Goal: Task Accomplishment & Management: Complete application form

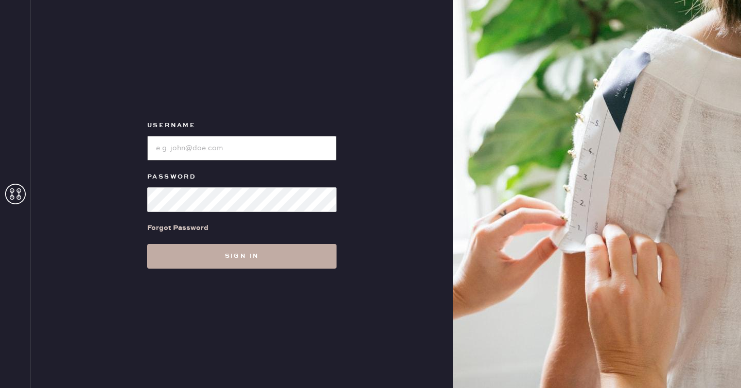
type input "reformationseattle"
click at [259, 254] on button "Sign in" at bounding box center [241, 256] width 189 height 25
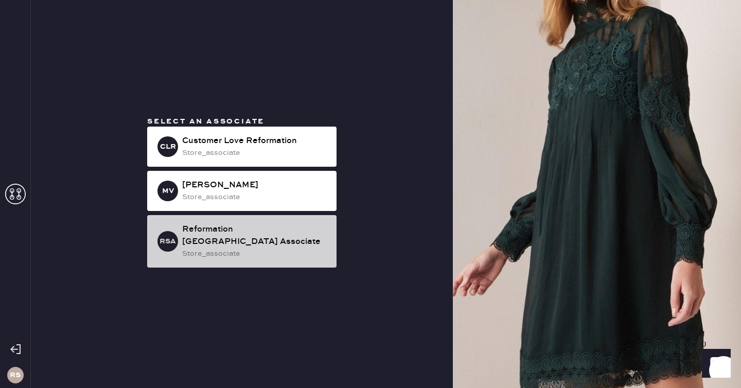
click at [271, 248] on div "store_associate" at bounding box center [255, 253] width 146 height 11
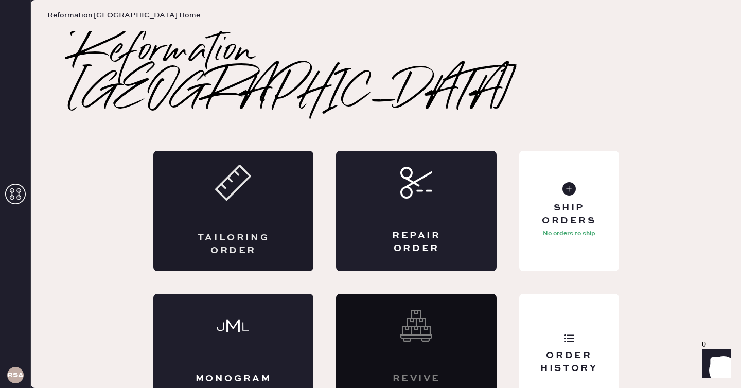
click at [273, 222] on div "Tailoring Order" at bounding box center [233, 211] width 160 height 120
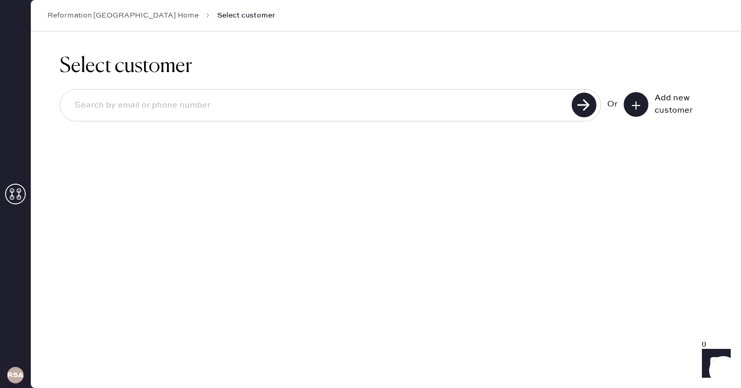
click at [628, 105] on button at bounding box center [635, 104] width 25 height 25
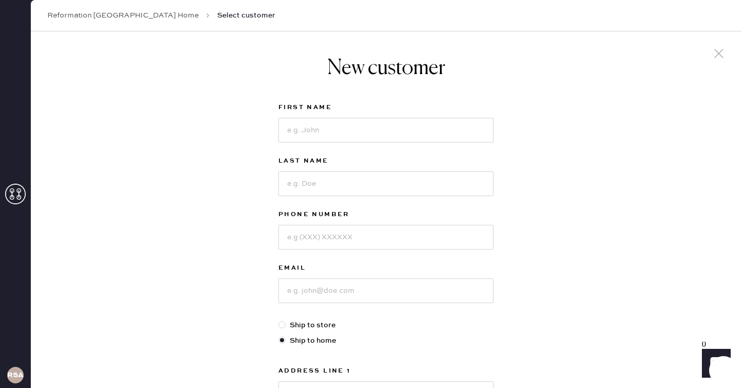
click at [95, 12] on link "Reformation [GEOGRAPHIC_DATA] Home" at bounding box center [122, 15] width 151 height 10
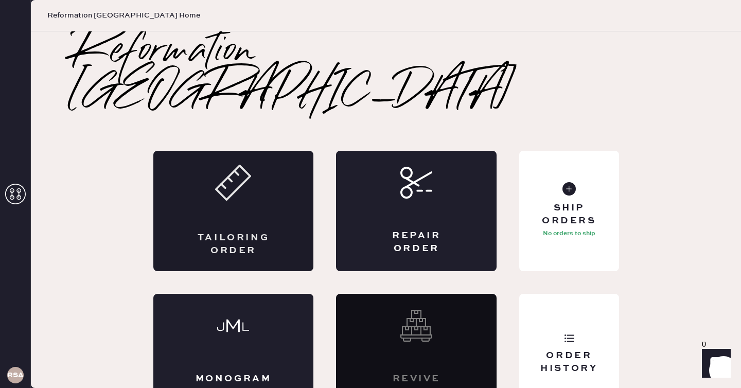
click at [220, 179] on div "Tailoring Order" at bounding box center [233, 211] width 160 height 120
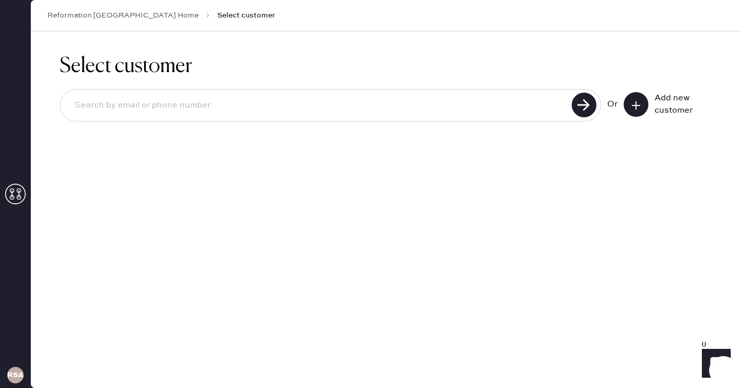
click at [269, 109] on input at bounding box center [317, 106] width 502 height 24
type input "[EMAIL_ADDRESS][DOMAIN_NAME]"
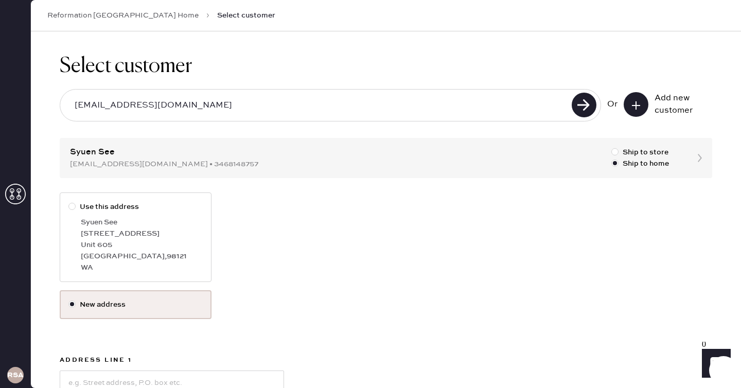
click at [193, 222] on div "Syuen See" at bounding box center [142, 222] width 122 height 11
click at [69, 202] on input "Use this address" at bounding box center [68, 201] width 1 height 1
radio input "true"
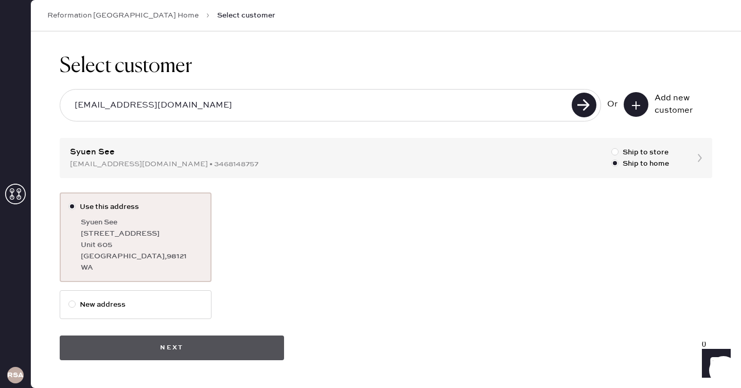
click at [227, 338] on button "Next" at bounding box center [172, 347] width 224 height 25
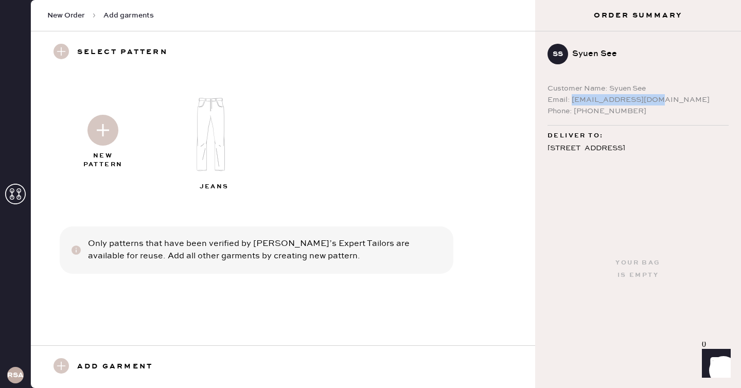
drag, startPoint x: 572, startPoint y: 102, endPoint x: 654, endPoint y: 101, distance: 81.8
click at [654, 101] on div "Email: [EMAIL_ADDRESS][DOMAIN_NAME]" at bounding box center [637, 99] width 181 height 11
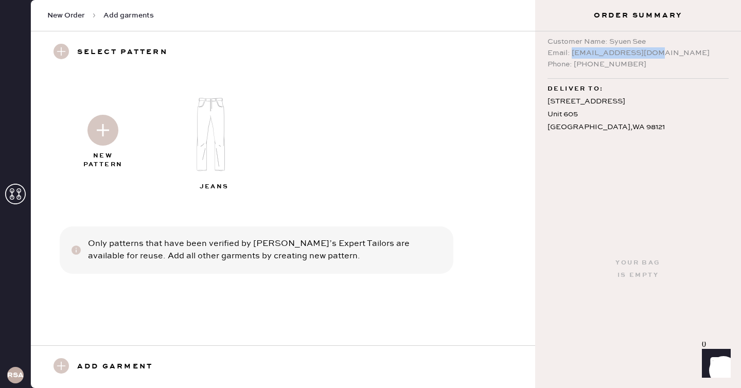
click at [113, 118] on img at bounding box center [102, 130] width 31 height 31
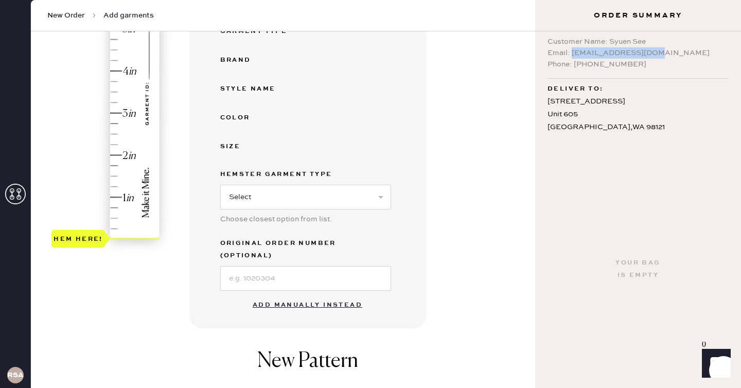
scroll to position [217, 0]
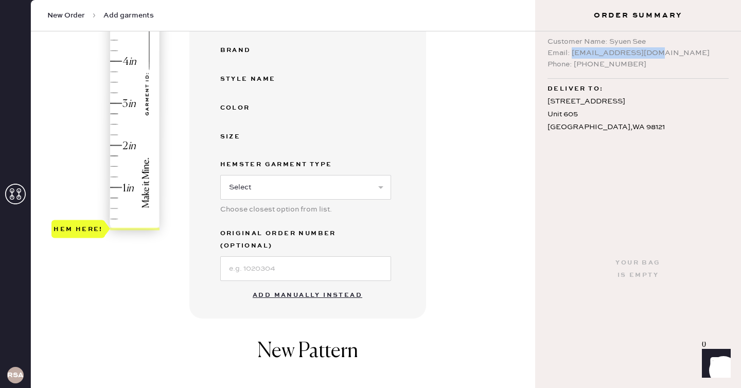
click at [307, 285] on button "Add manually instead" at bounding box center [307, 295] width 122 height 21
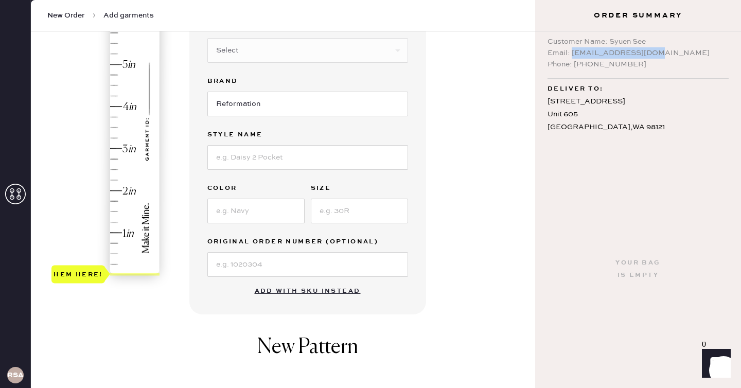
scroll to position [172, 0]
click at [267, 155] on input at bounding box center [307, 157] width 201 height 25
type input "[PERSON_NAME] Rise Slouchy Wide Leg Jeans"
click at [264, 217] on input at bounding box center [255, 211] width 97 height 25
type input "Summit"
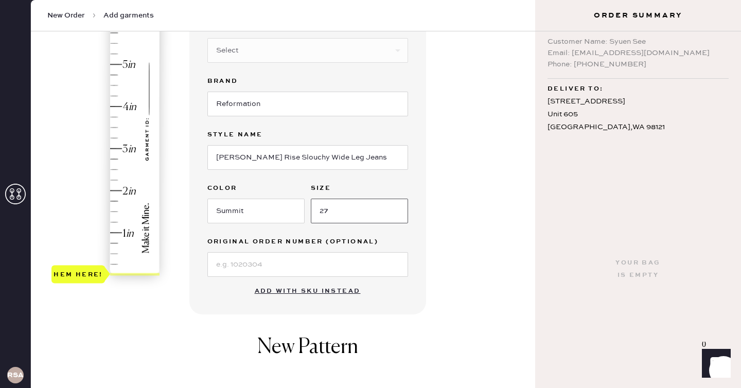
type input "27"
click at [179, 215] on div "1 in 2 in 3 in 4 in 5 in 6 in 7 in Show higher numbers Show lower numbers Hem h…" at bounding box center [283, 173] width 488 height 485
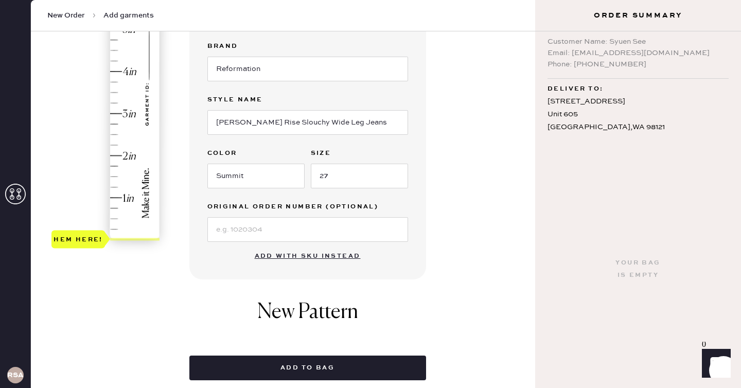
scroll to position [173, 0]
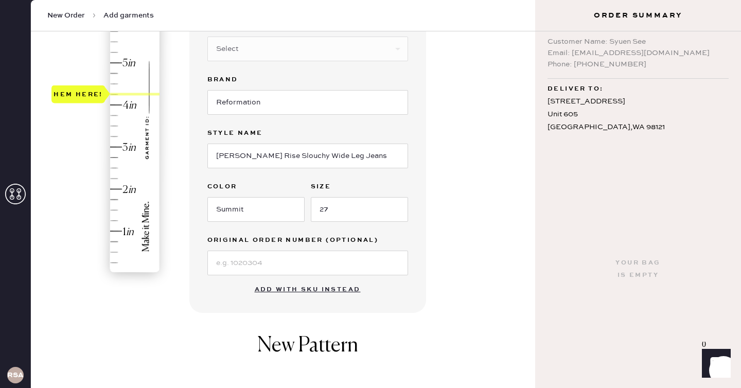
click at [116, 94] on div "Hem here!" at bounding box center [106, 126] width 110 height 304
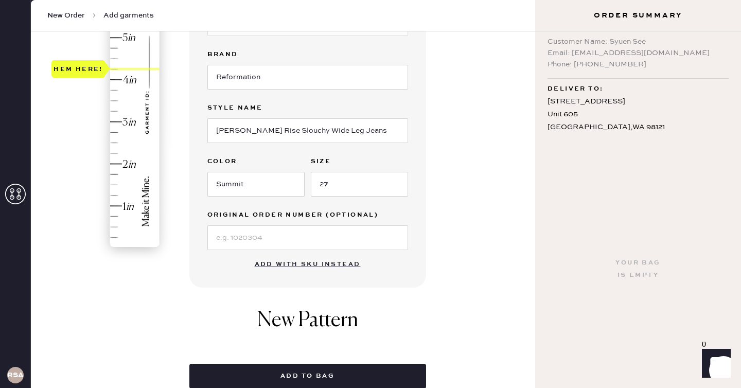
scroll to position [226, 0]
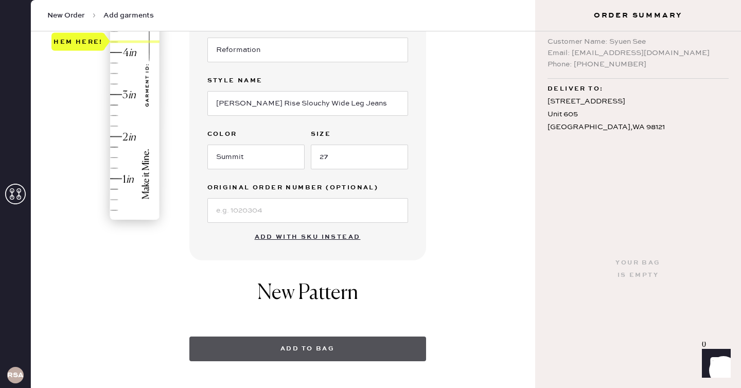
click at [341, 343] on button "Add to bag" at bounding box center [307, 348] width 237 height 25
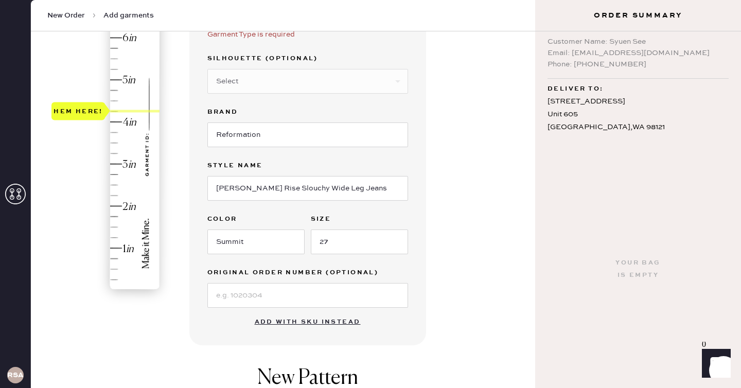
scroll to position [123, 0]
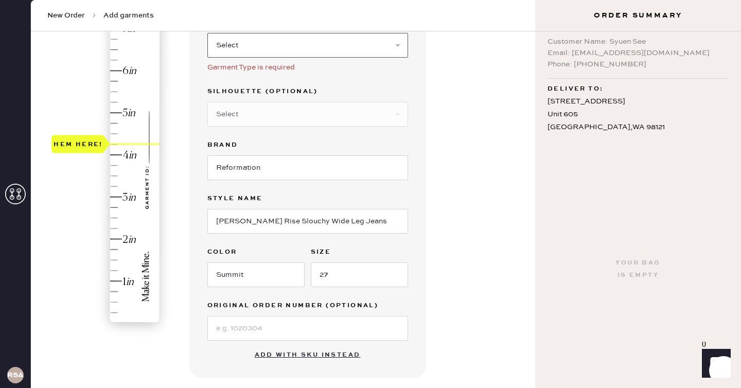
click at [313, 50] on select "Select Basic Skirt Jeans Leggings Pants Shorts Basic Sleeved Dress Basic Sleeve…" at bounding box center [307, 45] width 201 height 25
select select "2"
click at [207, 33] on select "Select Basic Skirt Jeans Leggings Pants Shorts Basic Sleeved Dress Basic Sleeve…" at bounding box center [307, 45] width 201 height 25
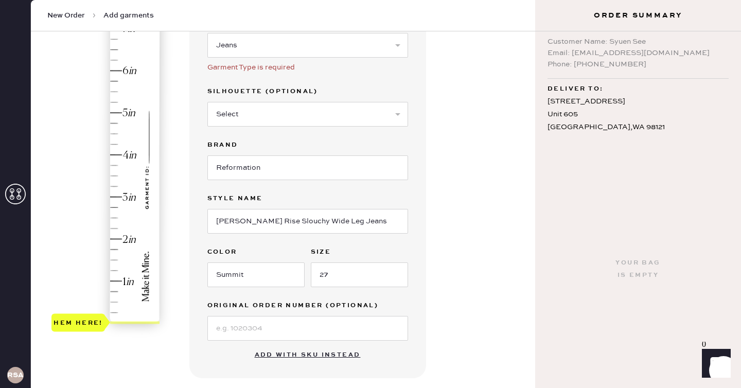
type input "4.25"
click at [115, 144] on div "Hem here!" at bounding box center [106, 176] width 110 height 304
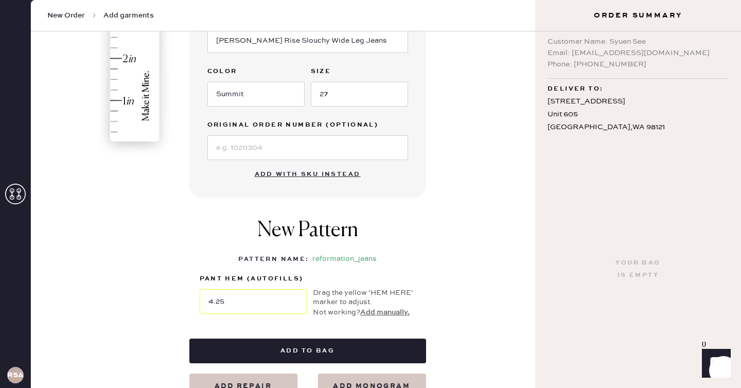
scroll to position [307, 0]
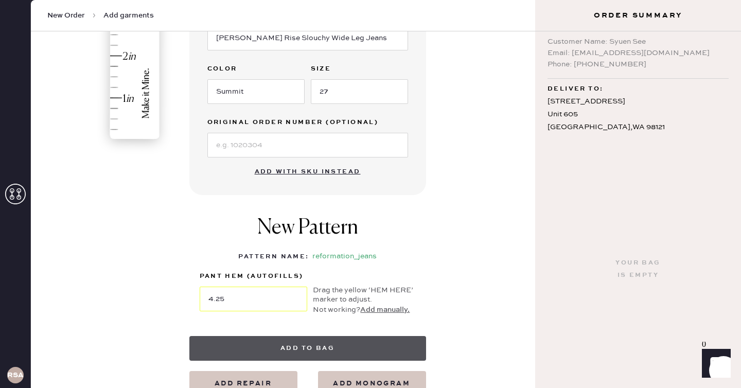
click at [322, 345] on button "Add to bag" at bounding box center [307, 348] width 237 height 25
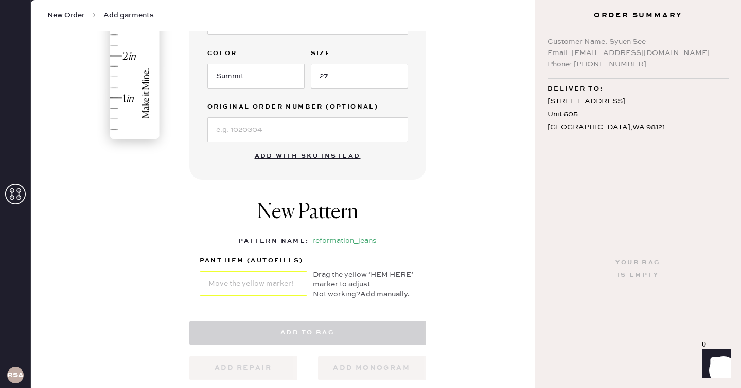
select select "2"
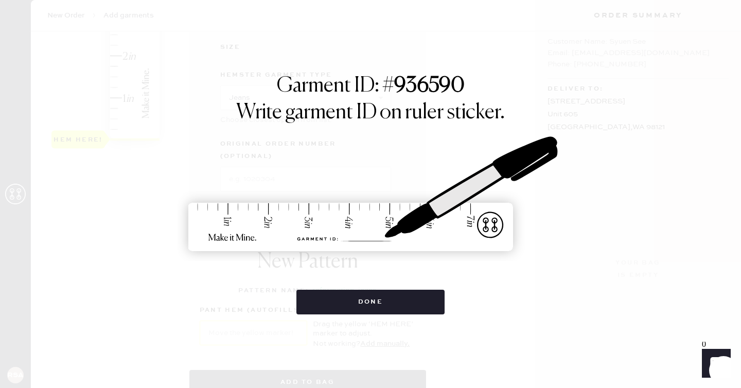
scroll to position [0, 0]
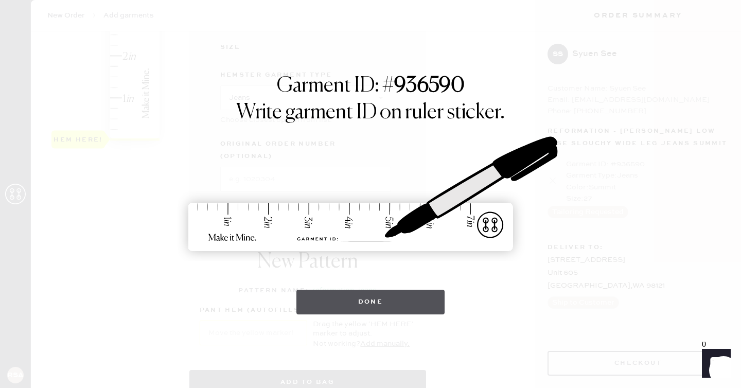
click at [363, 292] on button "Done" at bounding box center [370, 302] width 149 height 25
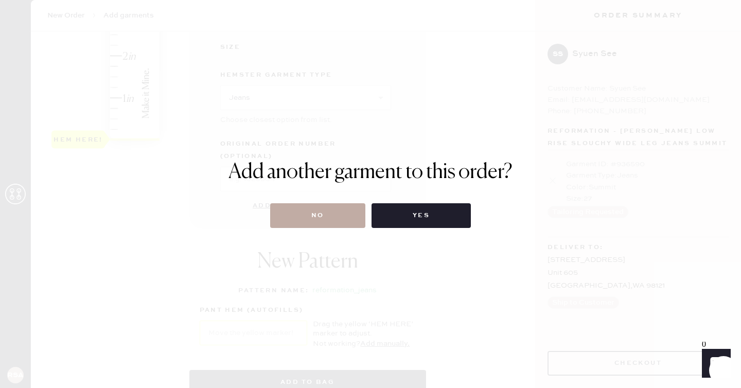
click at [332, 212] on button "No" at bounding box center [317, 215] width 95 height 25
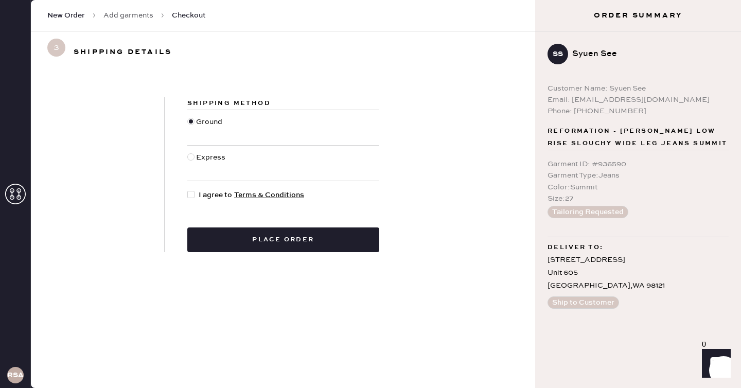
click at [195, 197] on div at bounding box center [192, 194] width 11 height 11
click at [188, 190] on input "I agree to Terms & Conditions" at bounding box center [187, 189] width 1 height 1
checkbox input "true"
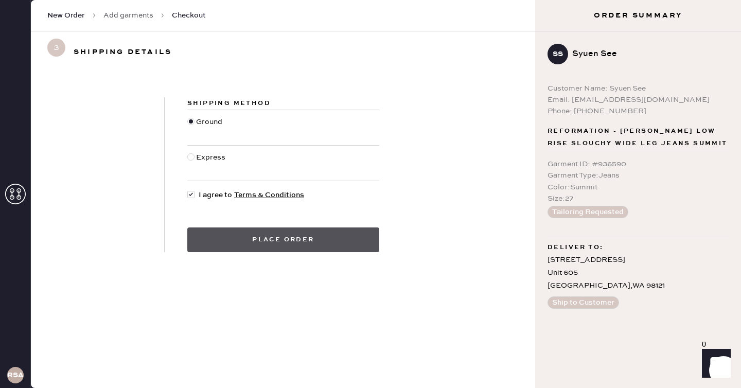
click at [217, 232] on button "Place order" at bounding box center [283, 239] width 192 height 25
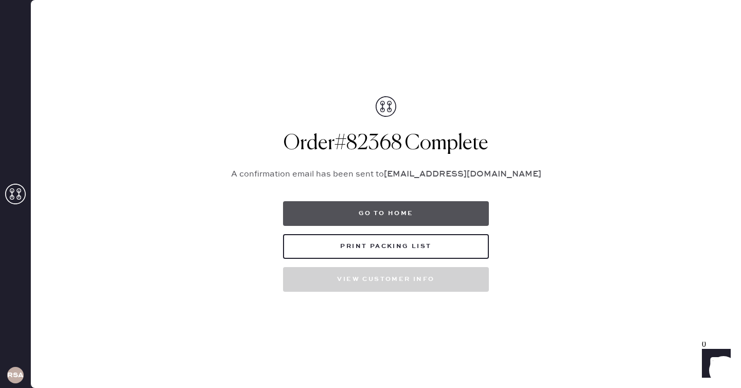
click at [402, 202] on button "Go to home" at bounding box center [386, 213] width 206 height 25
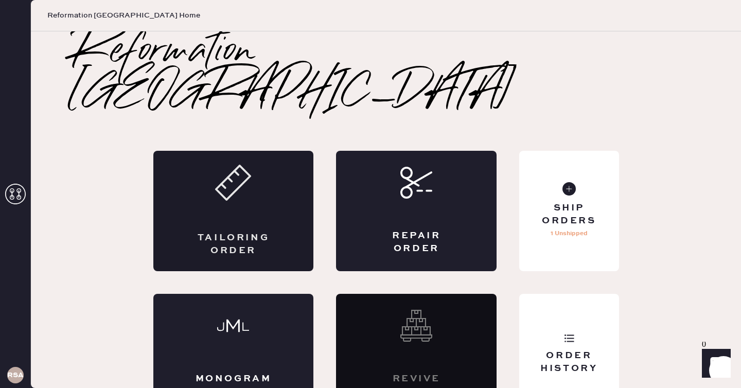
click at [241, 231] on div "Tailoring Order" at bounding box center [233, 244] width 78 height 26
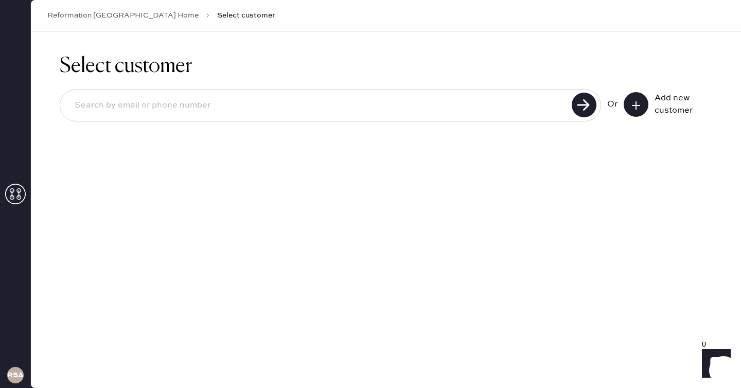
click at [176, 112] on input at bounding box center [317, 106] width 502 height 24
type input "[EMAIL_ADDRESS][DOMAIN_NAME]"
click at [590, 102] on use at bounding box center [584, 105] width 25 height 25
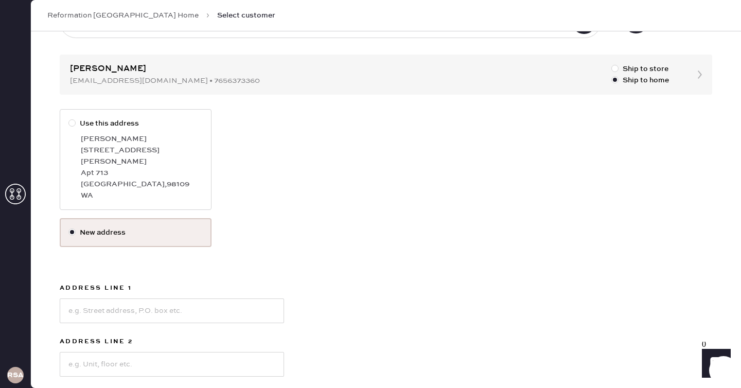
scroll to position [227, 0]
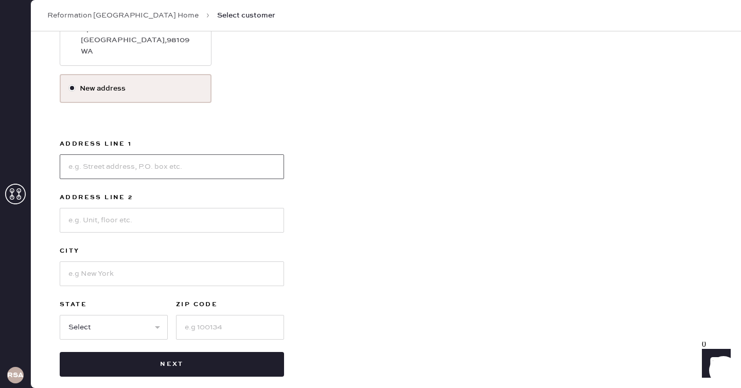
click at [122, 154] on input at bounding box center [172, 166] width 224 height 25
click at [317, 74] on div "Use this address [PERSON_NAME] [STREET_ADDRESS][PERSON_NAME] New address Addres…" at bounding box center [386, 171] width 652 height 412
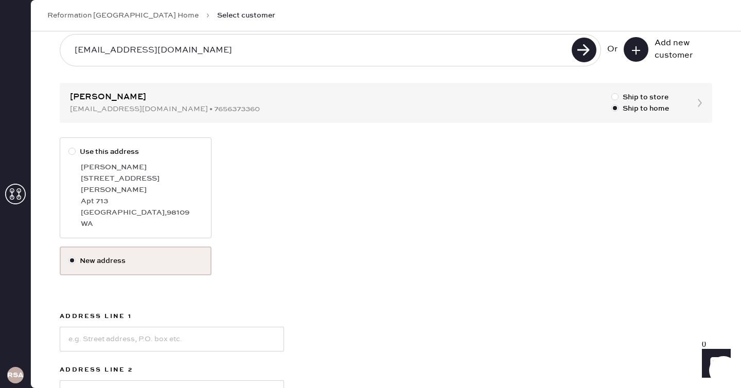
scroll to position [58, 0]
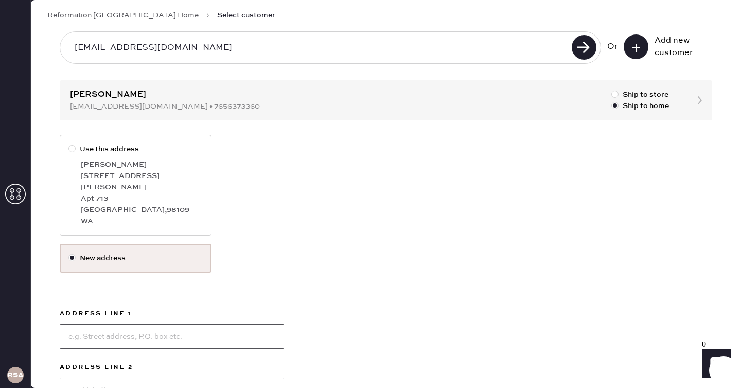
click at [245, 326] on input at bounding box center [172, 336] width 224 height 25
type input "[STREET_ADDRESS]"
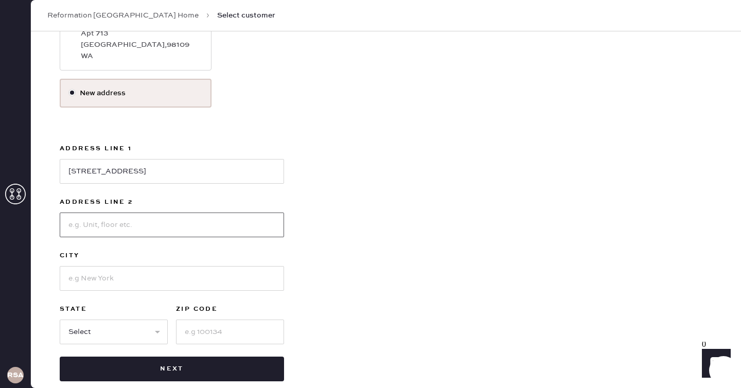
scroll to position [227, 0]
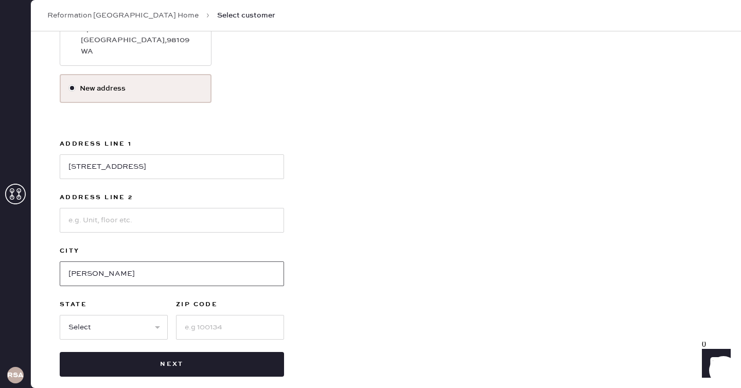
type input "[PERSON_NAME]"
click at [169, 245] on label "City" at bounding box center [172, 251] width 224 height 12
click at [165, 266] on input "[PERSON_NAME]" at bounding box center [172, 273] width 224 height 25
type input "Redon"
type input "[PERSON_NAME]"
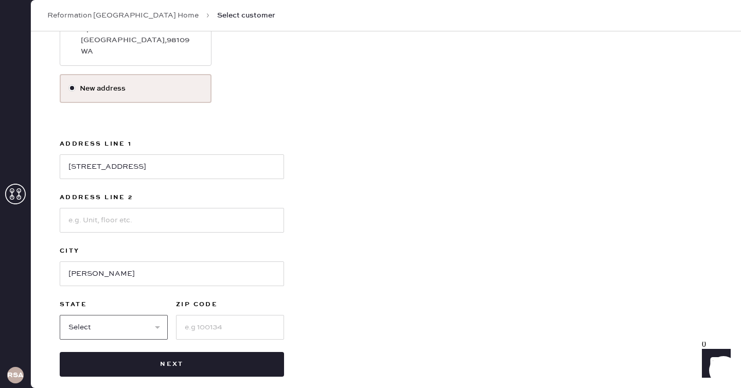
select select "WA"
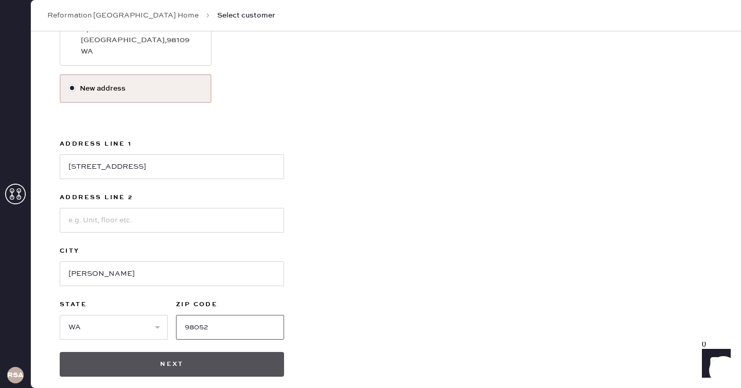
type input "98052"
click at [162, 352] on button "Next" at bounding box center [172, 364] width 224 height 25
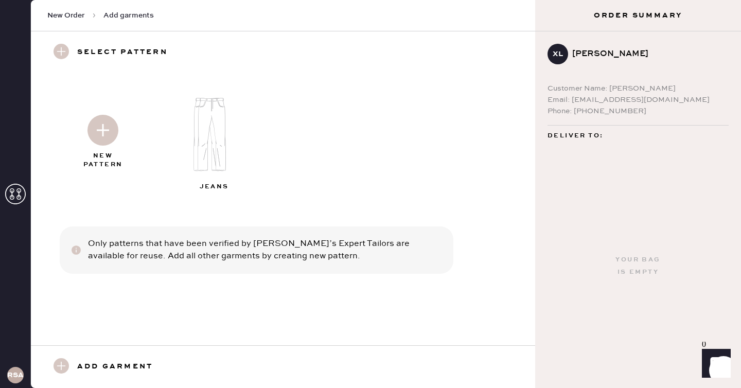
click at [211, 138] on img at bounding box center [215, 134] width 111 height 89
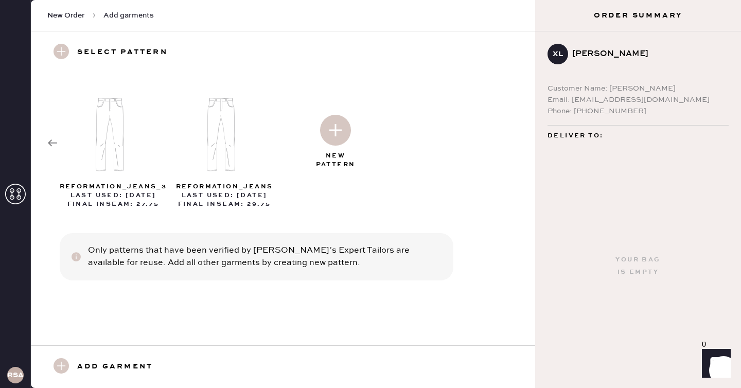
click at [55, 139] on icon at bounding box center [52, 143] width 10 height 10
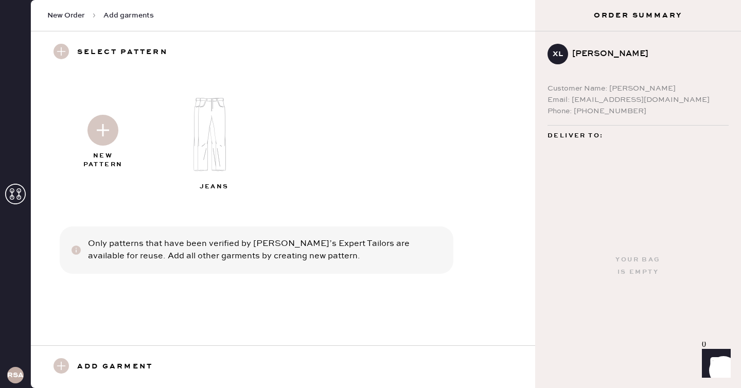
click at [214, 130] on img at bounding box center [215, 134] width 111 height 89
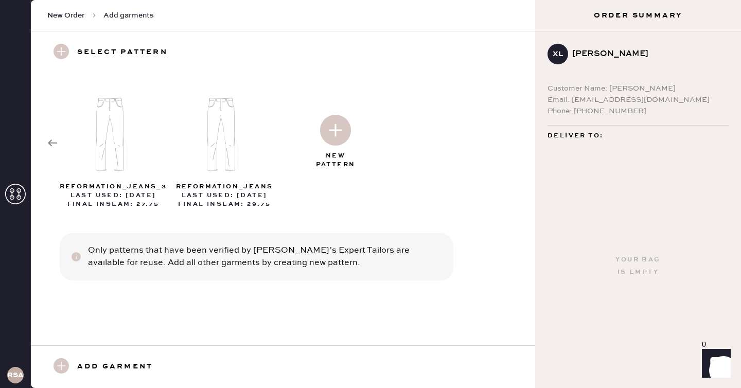
click at [329, 147] on div at bounding box center [335, 127] width 111 height 51
select select "2"
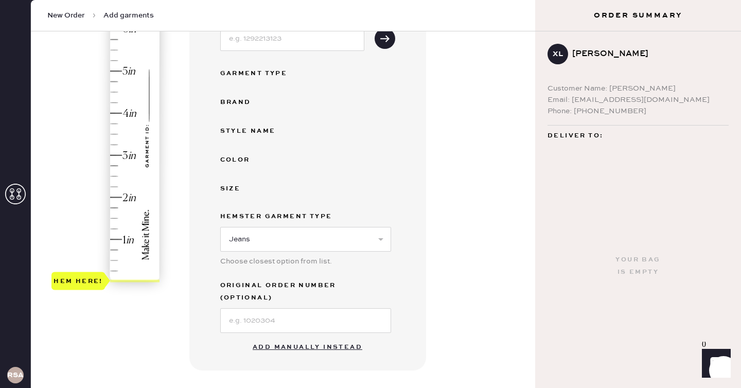
scroll to position [194, 0]
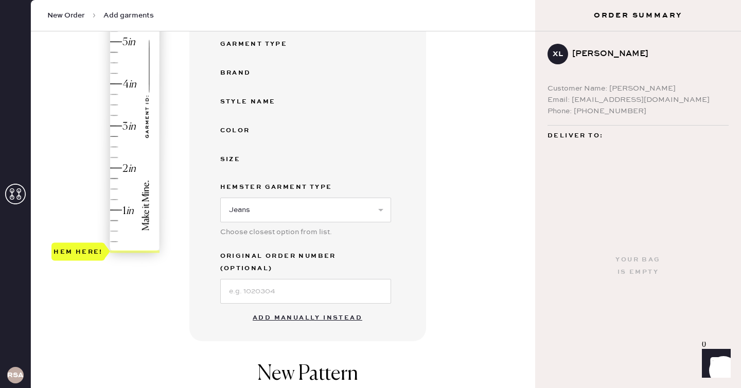
click at [270, 308] on button "Add manually instead" at bounding box center [307, 318] width 122 height 21
select select "2"
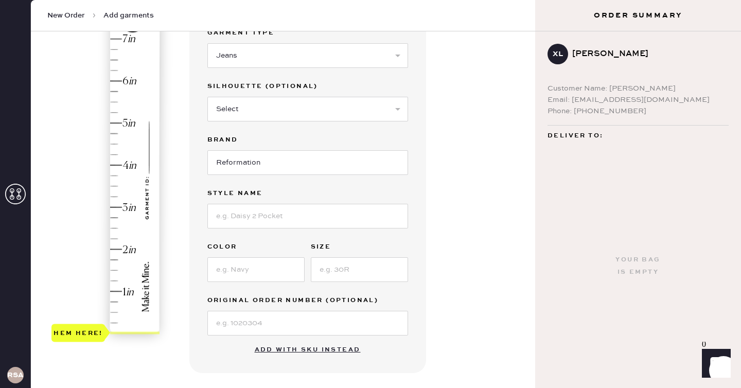
scroll to position [112, 0]
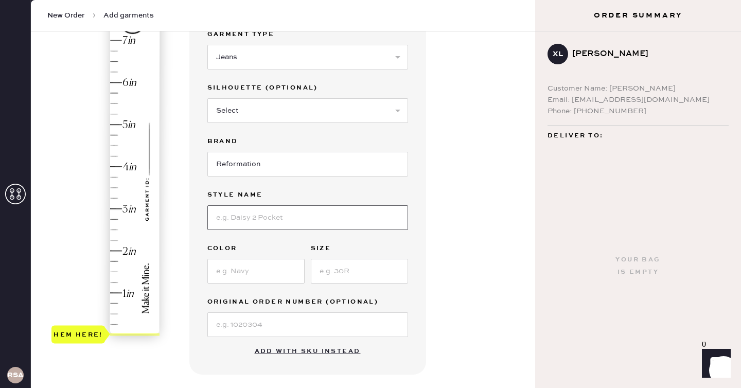
click at [259, 226] on input at bounding box center [307, 217] width 201 height 25
type input "[PERSON_NAME] Super Stretch Low Rise Wide Leg Jeans"
click at [246, 274] on input at bounding box center [255, 271] width 97 height 25
type input "reservoir"
click at [352, 274] on input at bounding box center [359, 271] width 97 height 25
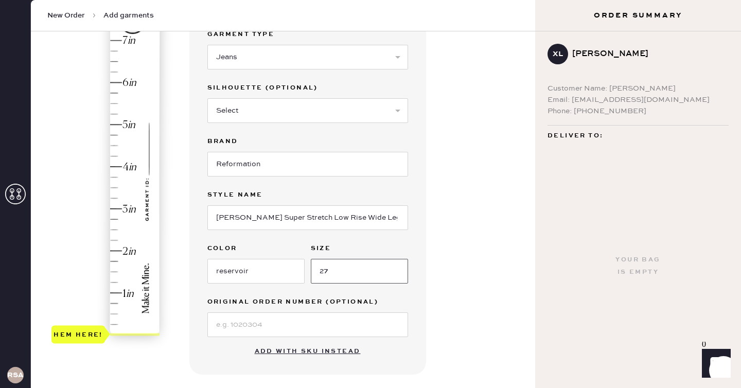
type input "27"
click at [273, 326] on input at bounding box center [307, 324] width 201 height 25
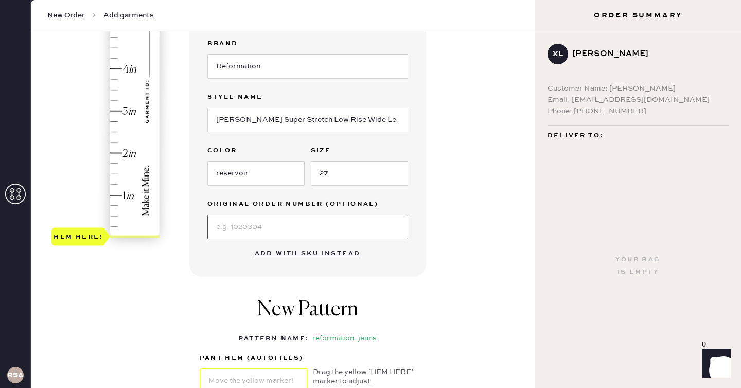
scroll to position [221, 0]
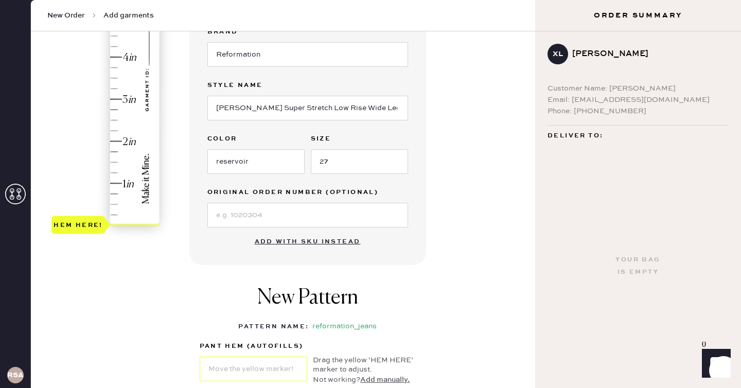
click at [393, 250] on div "Garment details Garment Type Select Basic Skirt Jeans Leggings Pants Shorts Bas…" at bounding box center [307, 73] width 237 height 384
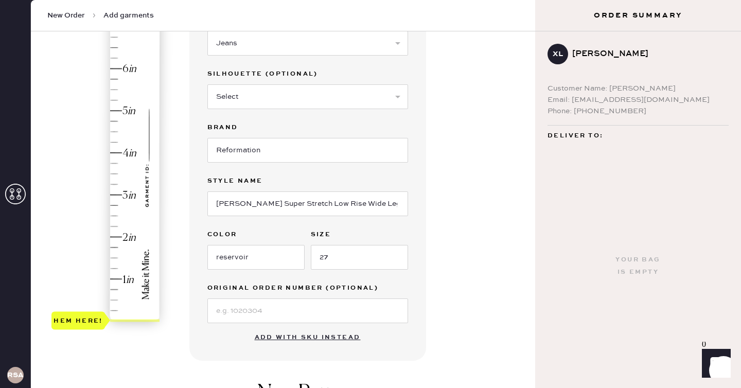
scroll to position [118, 0]
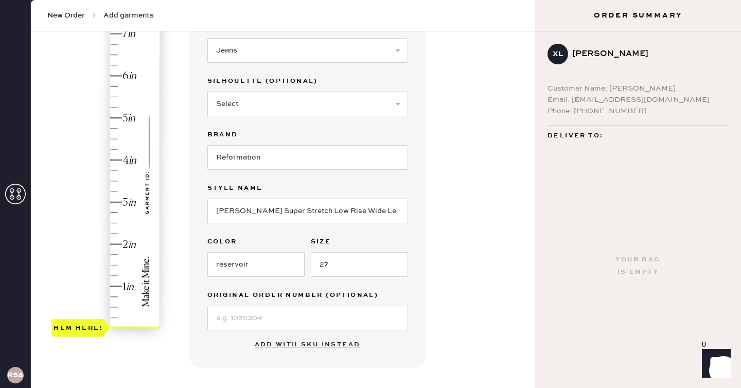
type input "4"
click at [116, 159] on div "Hem here!" at bounding box center [106, 181] width 110 height 304
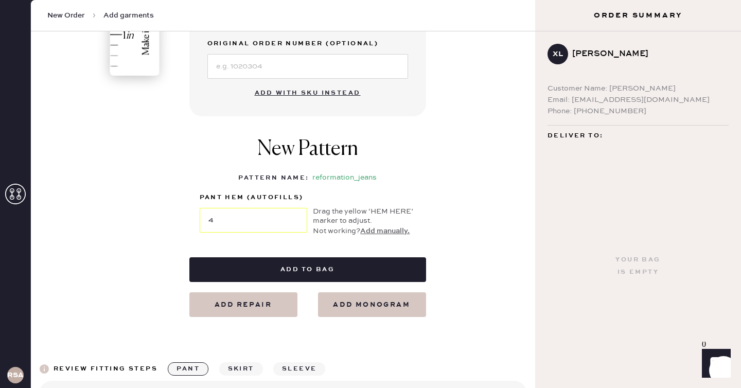
scroll to position [374, 0]
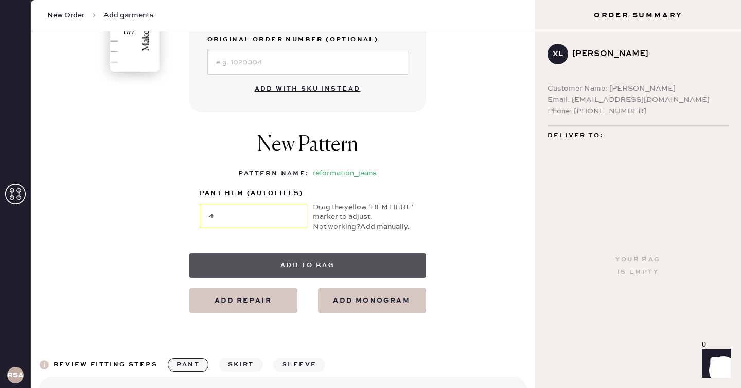
click at [258, 264] on button "Add to bag" at bounding box center [307, 265] width 237 height 25
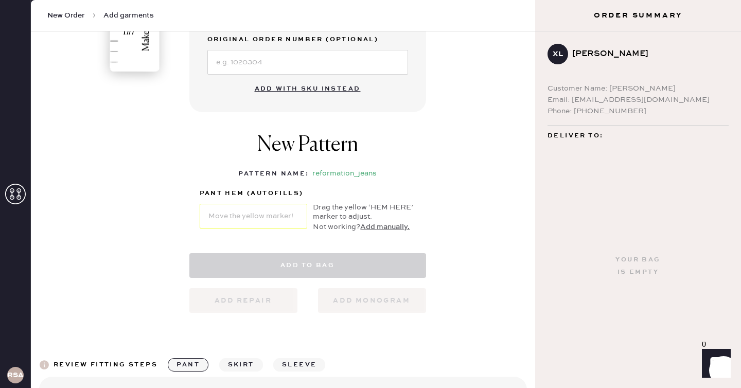
select select "2"
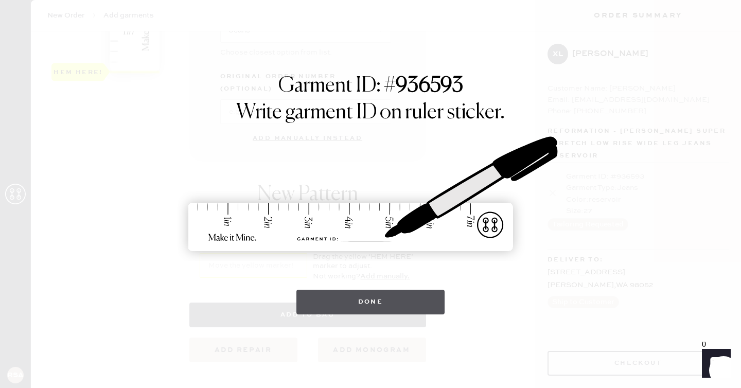
click at [403, 304] on button "Done" at bounding box center [370, 302] width 149 height 25
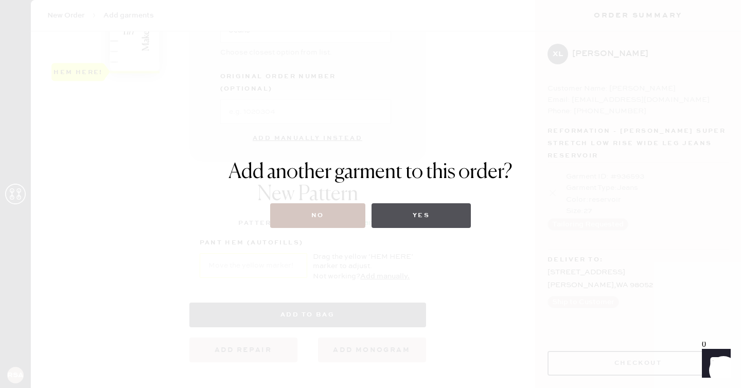
click at [414, 213] on button "Yes" at bounding box center [420, 215] width 99 height 25
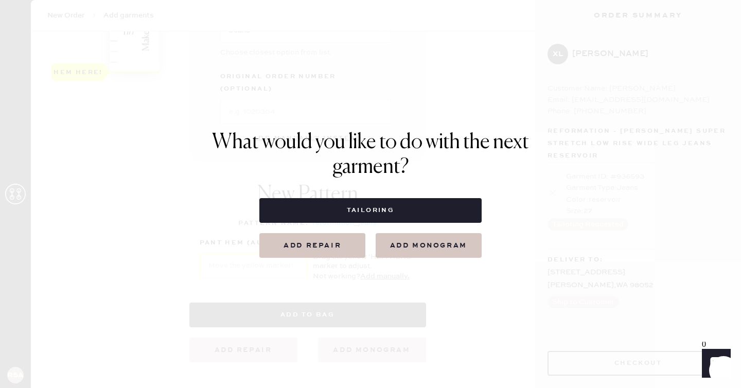
click at [414, 213] on button "Tailoring" at bounding box center [370, 210] width 222 height 25
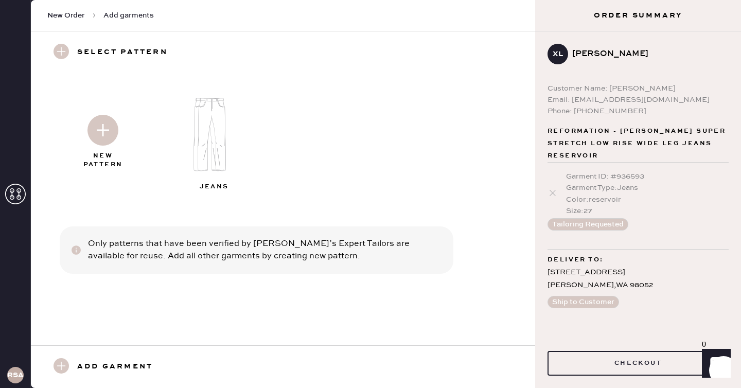
click at [94, 118] on img at bounding box center [102, 130] width 31 height 31
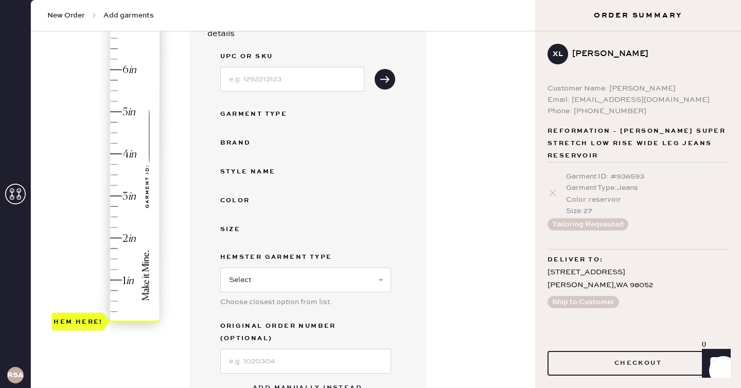
scroll to position [121, 0]
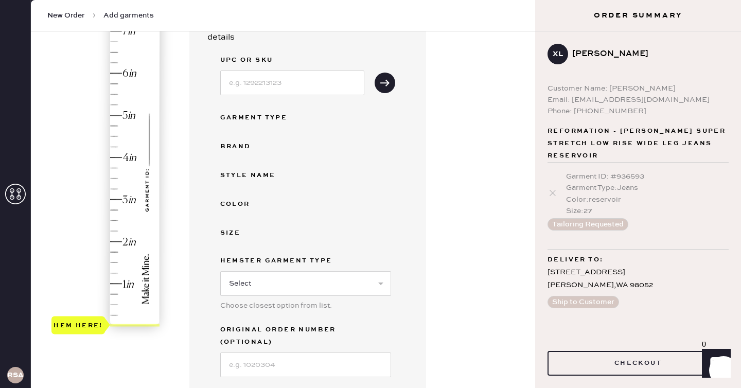
click at [256, 117] on div "Garment Type" at bounding box center [261, 118] width 82 height 12
click at [234, 147] on div "Brand" at bounding box center [261, 146] width 82 height 12
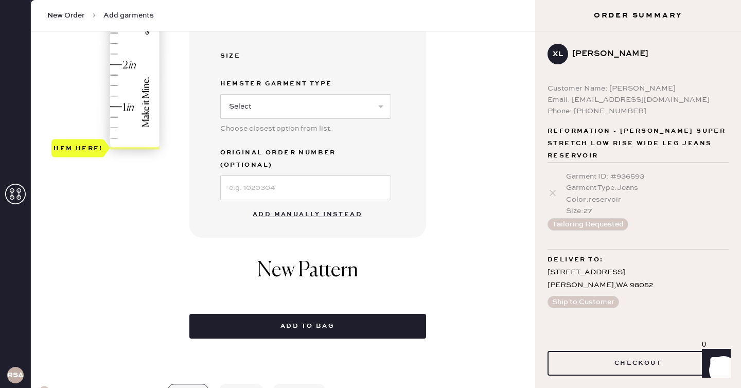
click at [304, 204] on button "Add manually instead" at bounding box center [307, 214] width 122 height 21
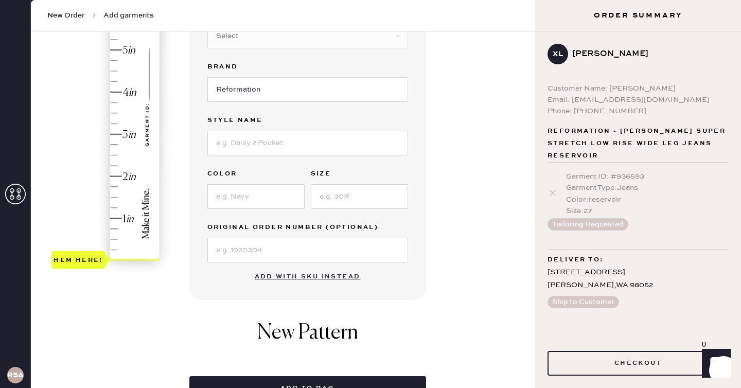
scroll to position [105, 0]
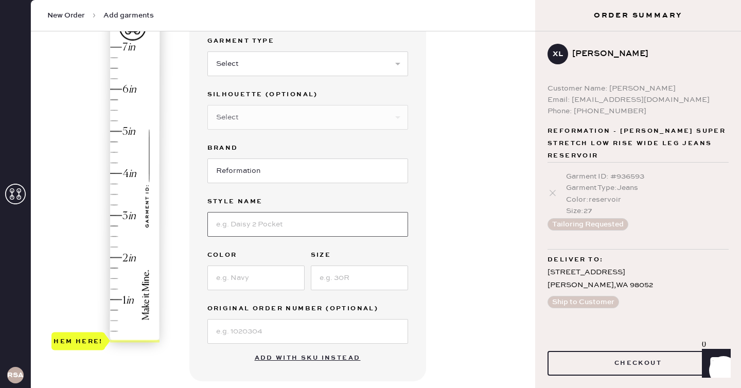
click at [248, 224] on input at bounding box center [307, 224] width 201 height 25
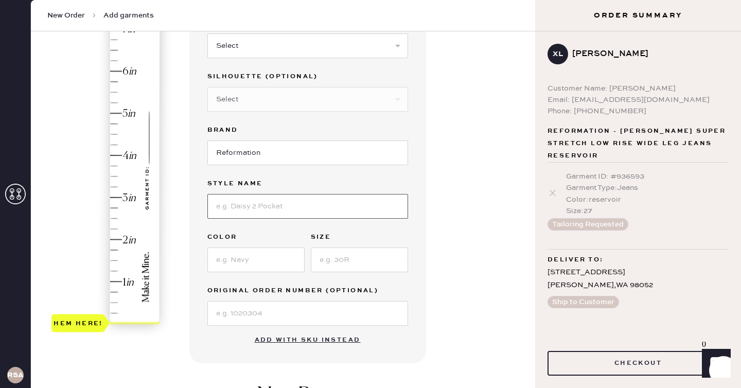
scroll to position [122, 0]
type input "[PERSON_NAME] Rise Slouchy Wide Leg Jeans"
click at [238, 262] on input at bounding box center [255, 260] width 97 height 25
type input "Mole"
click at [342, 261] on input at bounding box center [359, 260] width 97 height 25
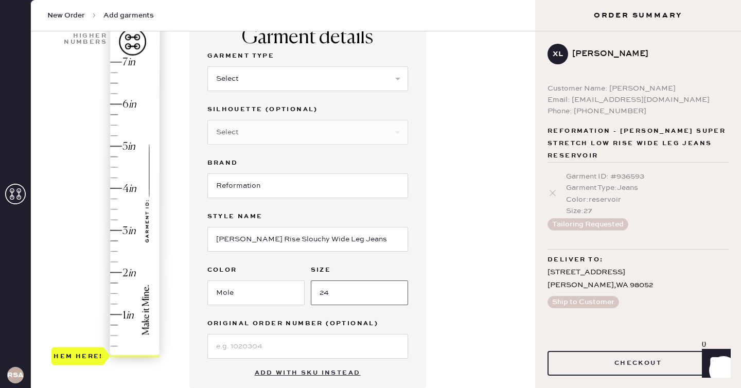
scroll to position [35, 0]
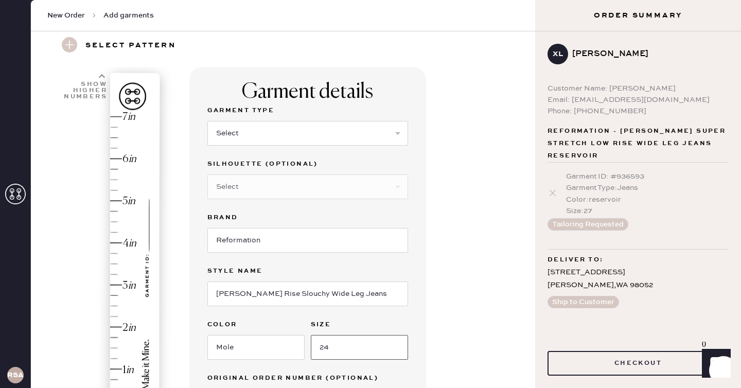
type input "24"
click at [253, 135] on select "Select Basic Skirt Jeans Leggings Pants Shorts Basic Sleeved Dress Basic Sleeve…" at bounding box center [307, 133] width 201 height 25
select select "2"
click at [207, 121] on select "Select Basic Skirt Jeans Leggings Pants Shorts Basic Sleeved Dress Basic Sleeve…" at bounding box center [307, 133] width 201 height 25
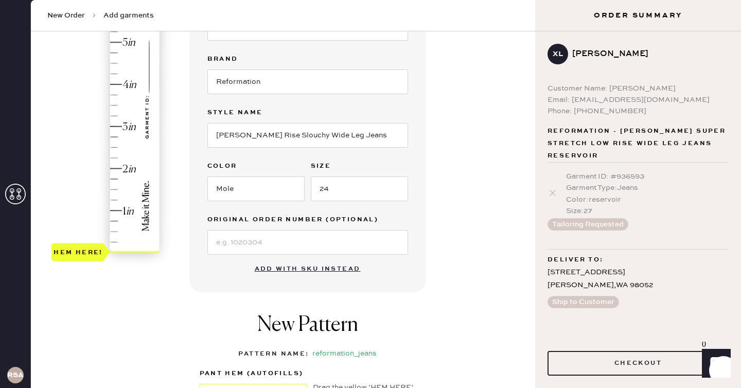
scroll to position [186, 0]
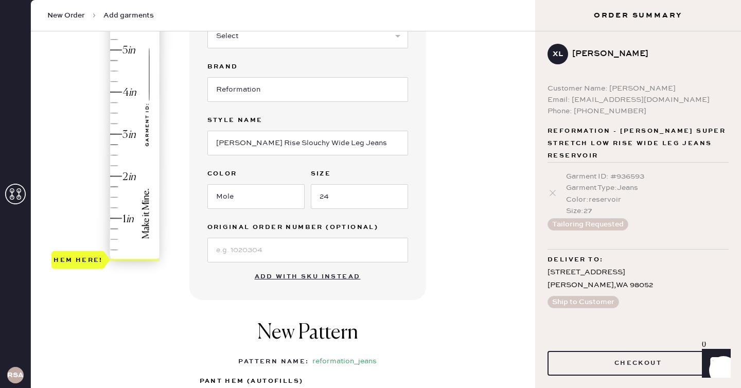
type input "3"
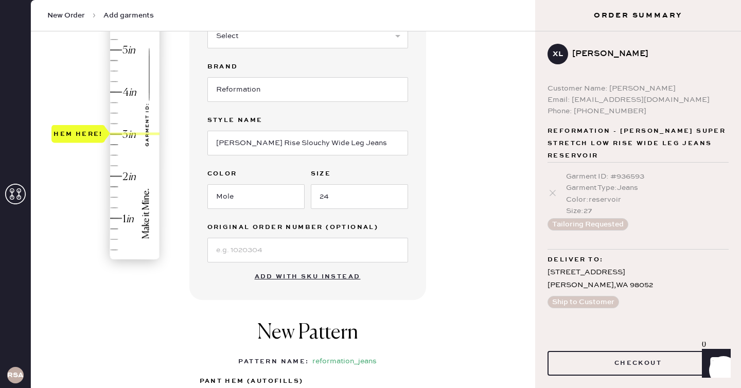
click at [112, 133] on div "Hem here!" at bounding box center [106, 113] width 110 height 304
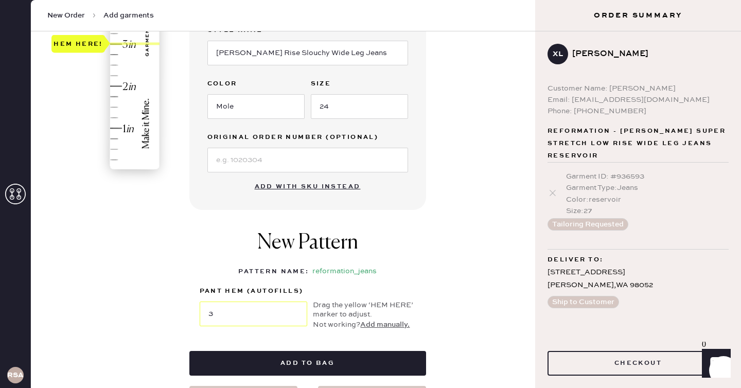
scroll to position [278, 0]
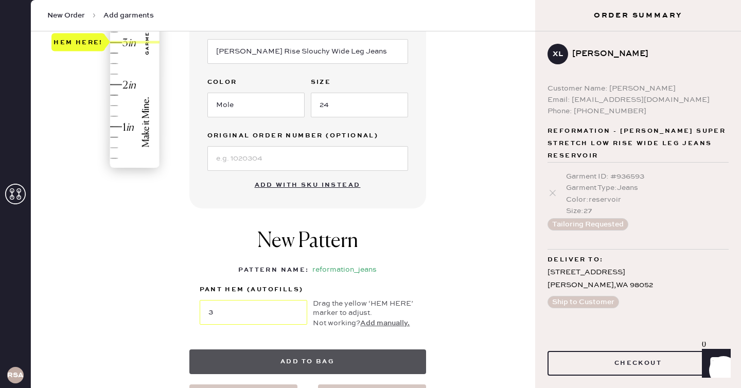
click at [293, 358] on button "Add to bag" at bounding box center [307, 361] width 237 height 25
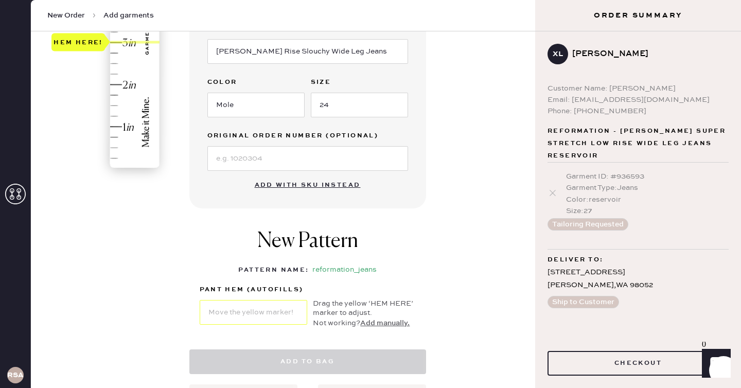
select select "2"
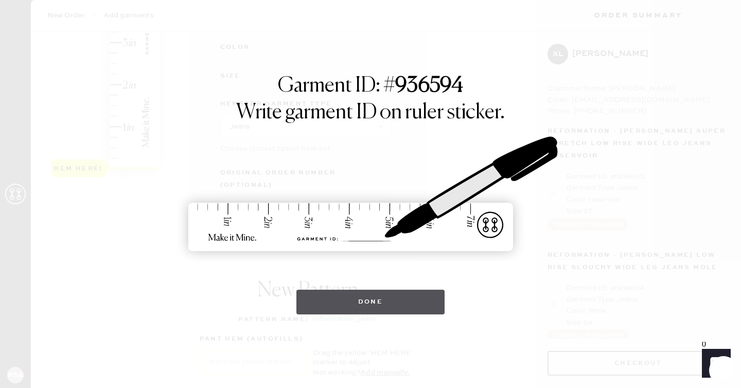
click at [412, 309] on button "Done" at bounding box center [370, 302] width 149 height 25
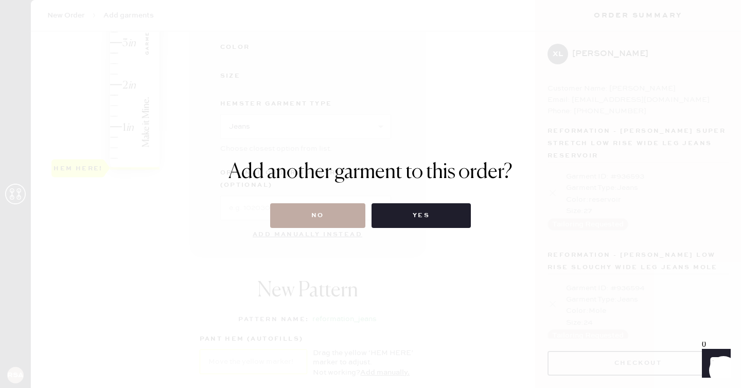
click at [351, 210] on button "No" at bounding box center [317, 215] width 95 height 25
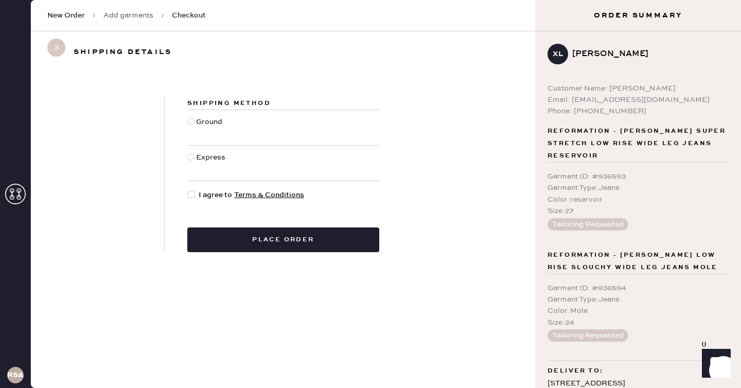
click at [190, 121] on div at bounding box center [190, 121] width 7 height 7
click at [188, 117] on input "Ground" at bounding box center [187, 116] width 1 height 1
radio input "true"
click at [189, 195] on div at bounding box center [190, 194] width 7 height 7
click at [188, 190] on input "I agree to Terms & Conditions" at bounding box center [187, 189] width 1 height 1
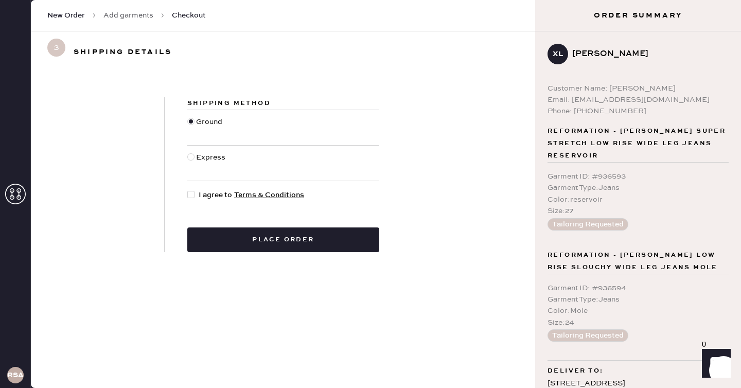
checkbox input "true"
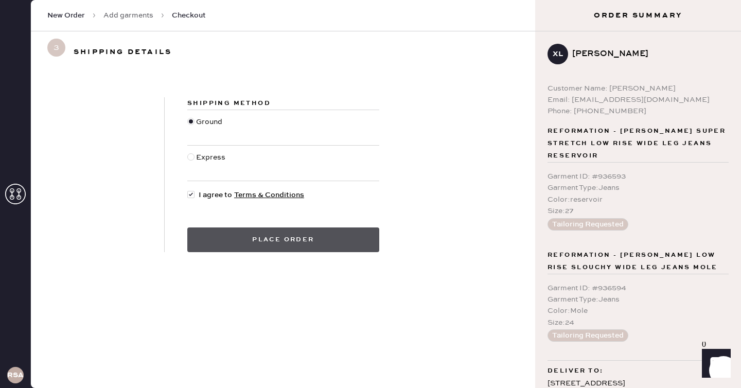
click at [299, 242] on button "Place order" at bounding box center [283, 239] width 192 height 25
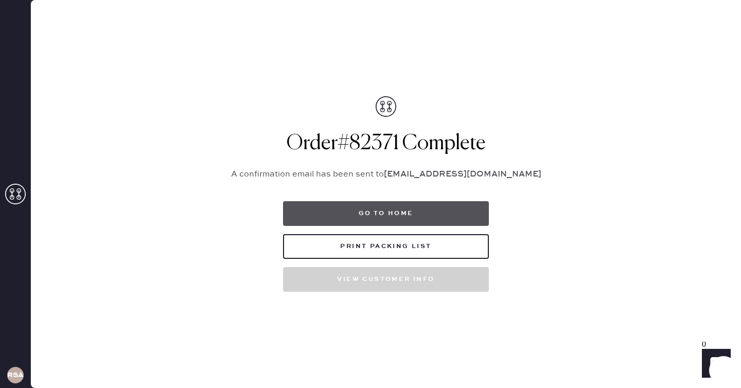
click at [356, 212] on button "Go to home" at bounding box center [386, 213] width 206 height 25
